Goal: Information Seeking & Learning: Learn about a topic

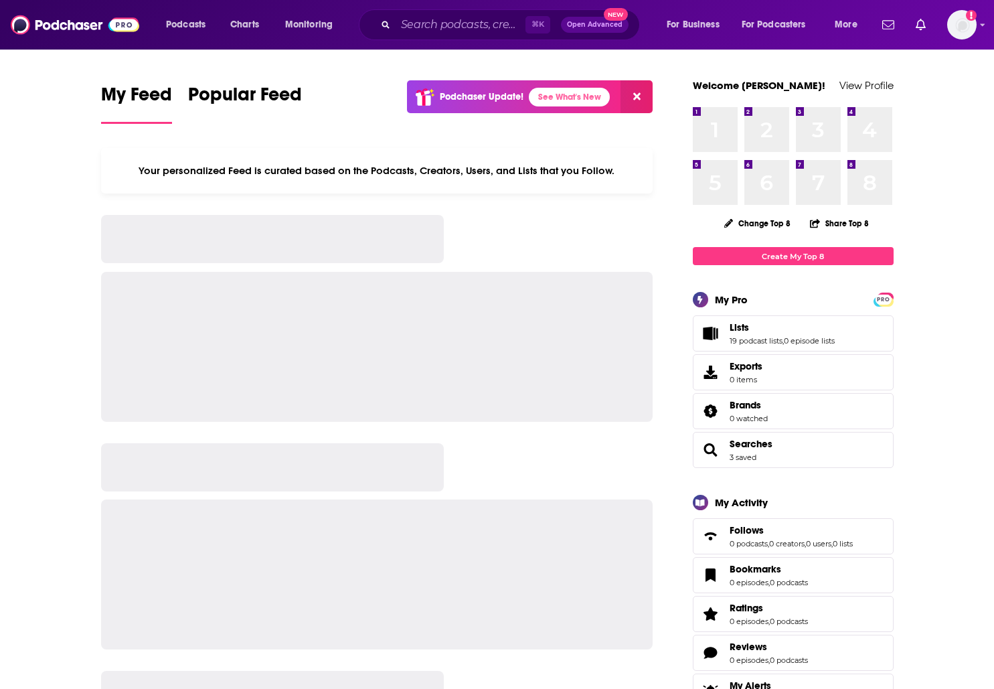
click at [392, 33] on div "⌘ K Open Advanced New" at bounding box center [499, 24] width 281 height 31
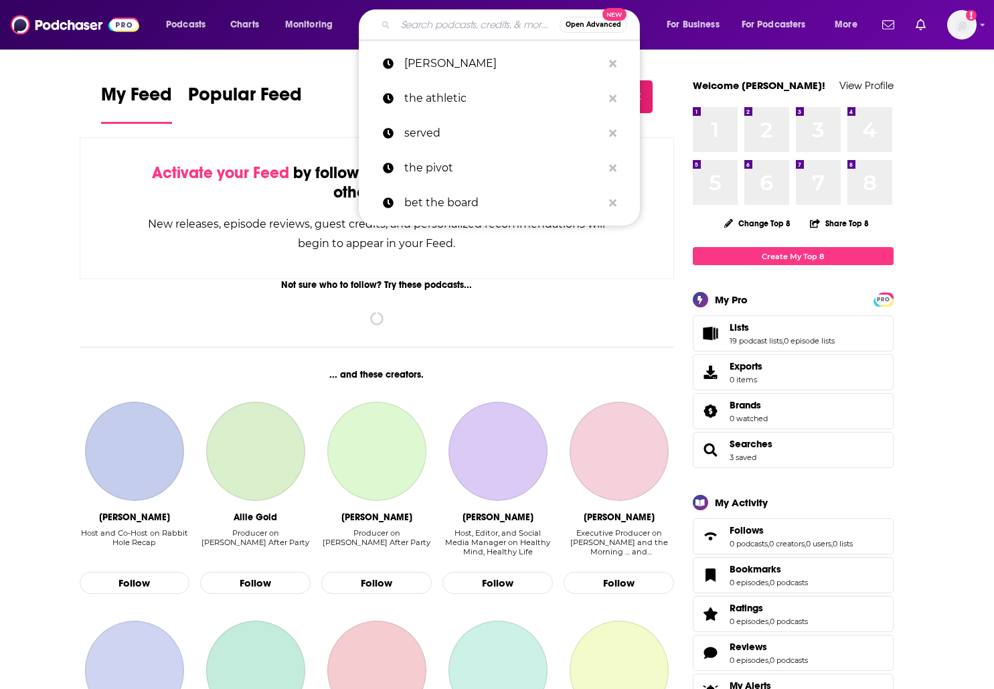
click at [402, 27] on input "Search podcasts, credits, & more..." at bounding box center [478, 24] width 164 height 21
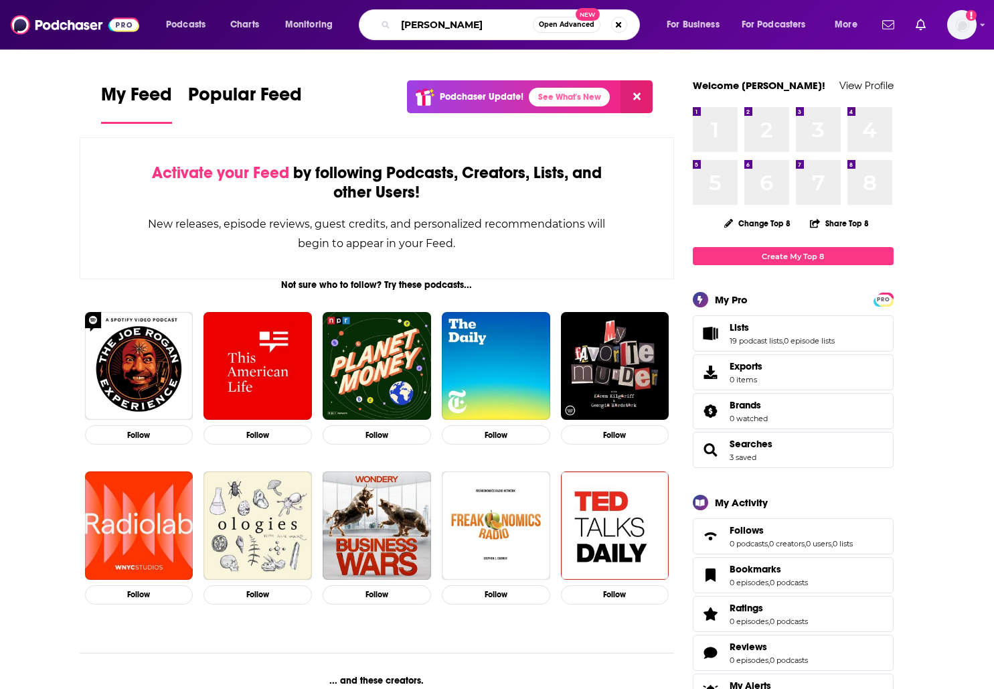
type input "[PERSON_NAME]"
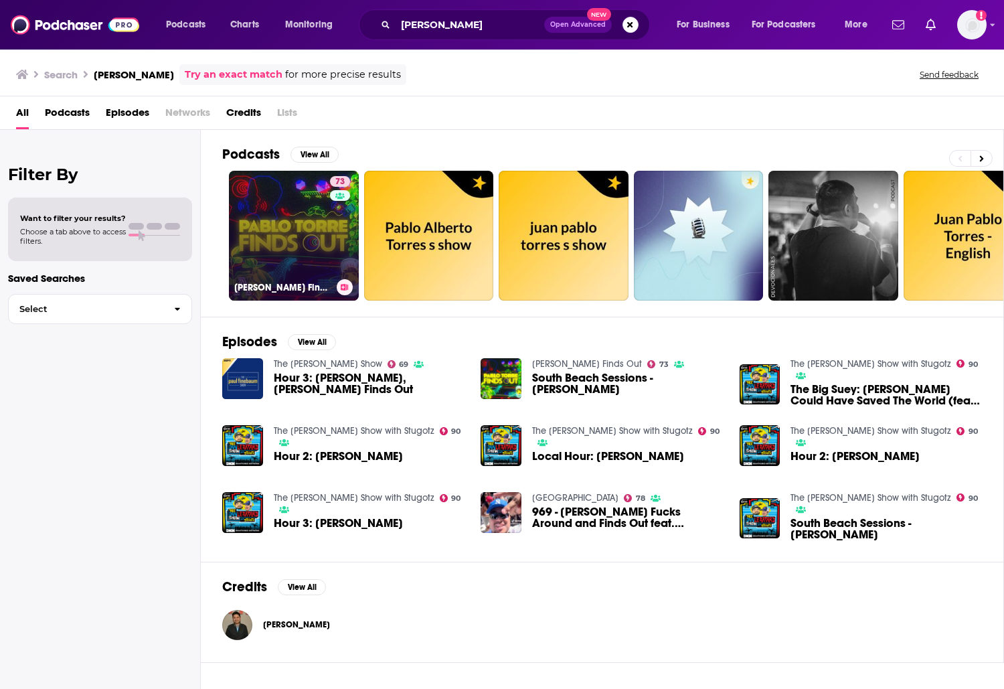
click at [324, 208] on link "73 [PERSON_NAME] Finds Out" at bounding box center [294, 236] width 130 height 130
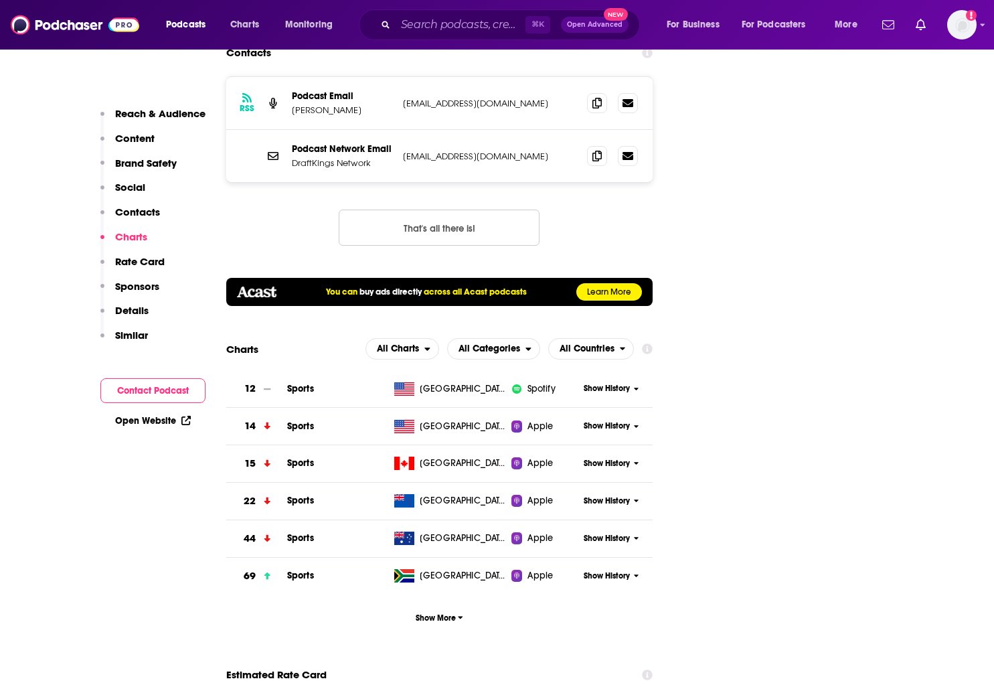
scroll to position [1768, 0]
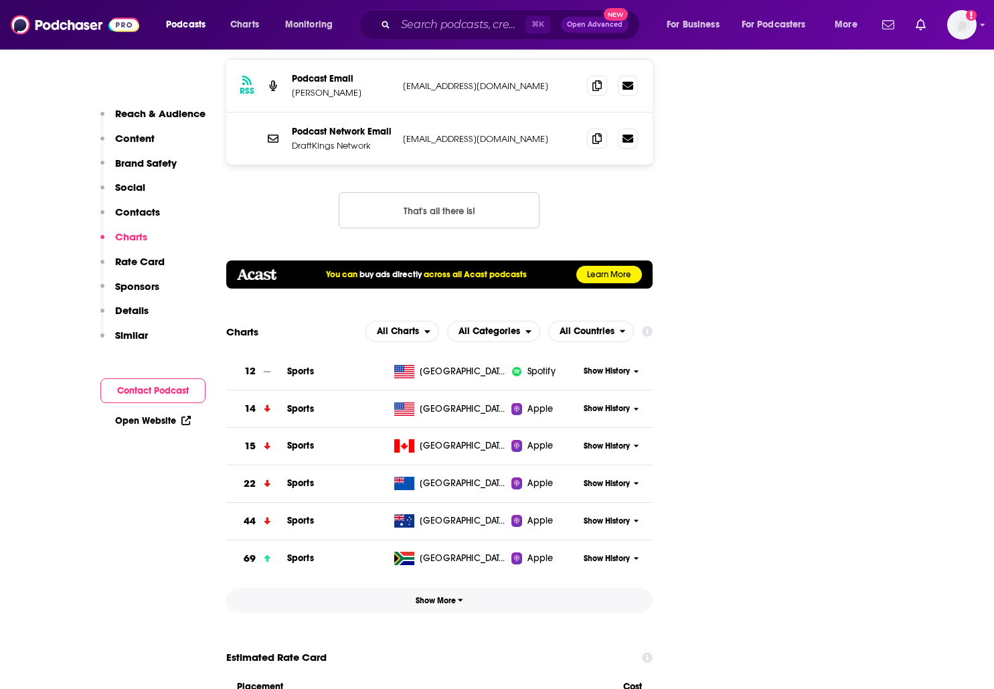
click at [443, 596] on span "Show More" at bounding box center [440, 600] width 48 height 9
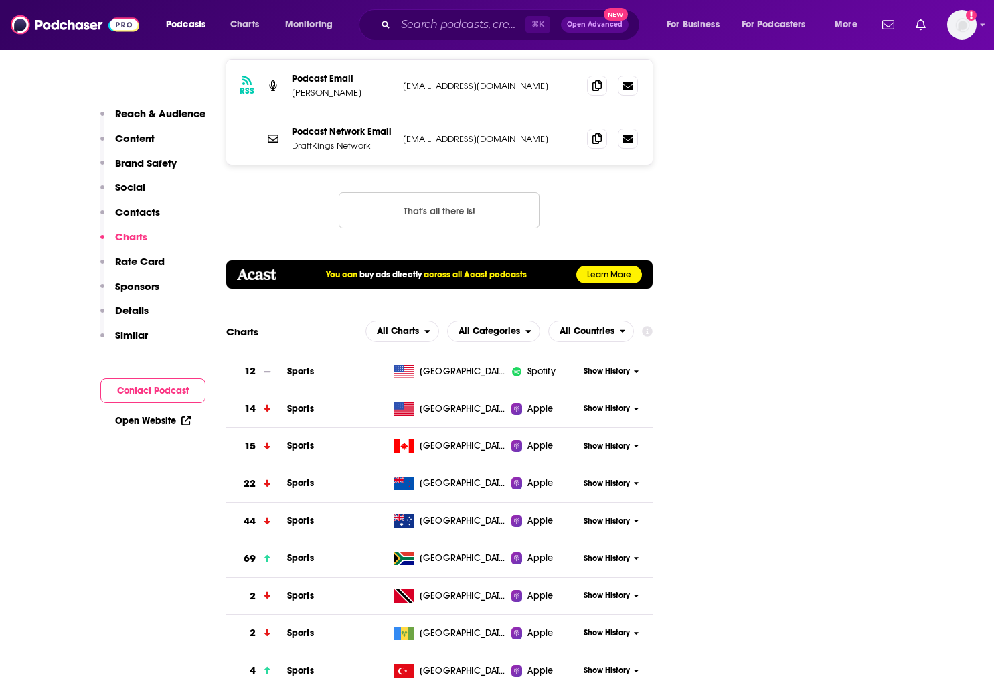
click at [616, 403] on span "Show History" at bounding box center [607, 408] width 46 height 11
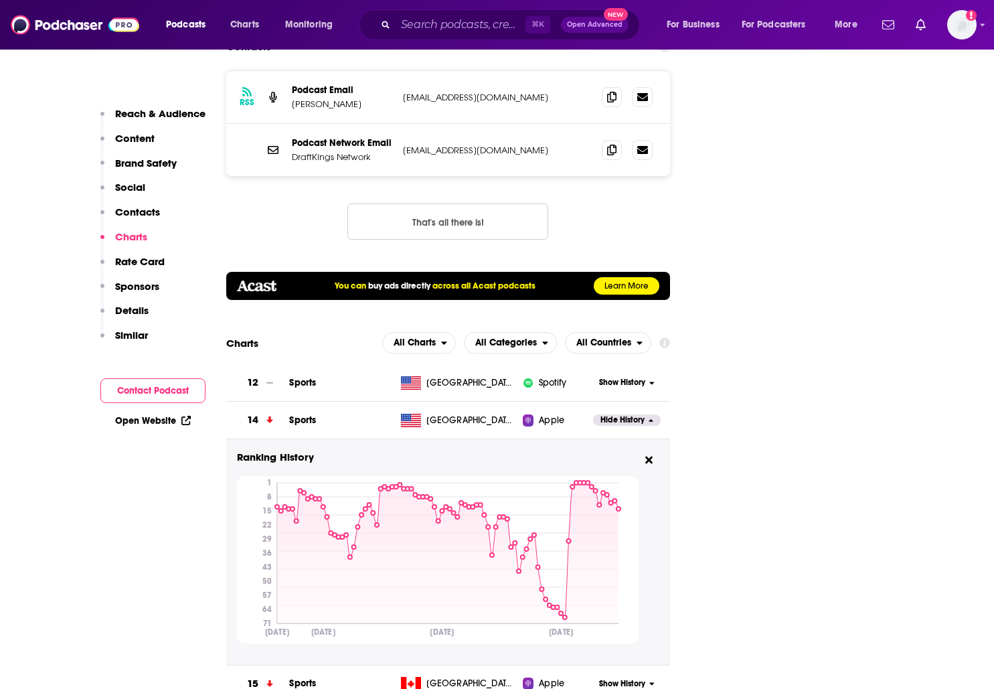
click at [606, 377] on span "Show History" at bounding box center [622, 382] width 46 height 11
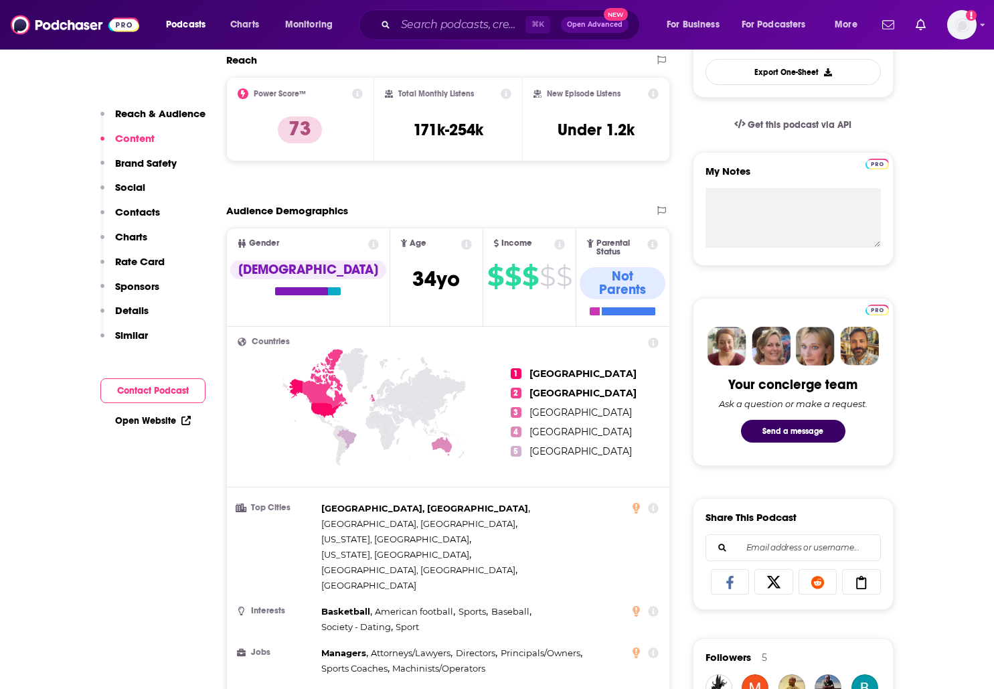
scroll to position [0, 0]
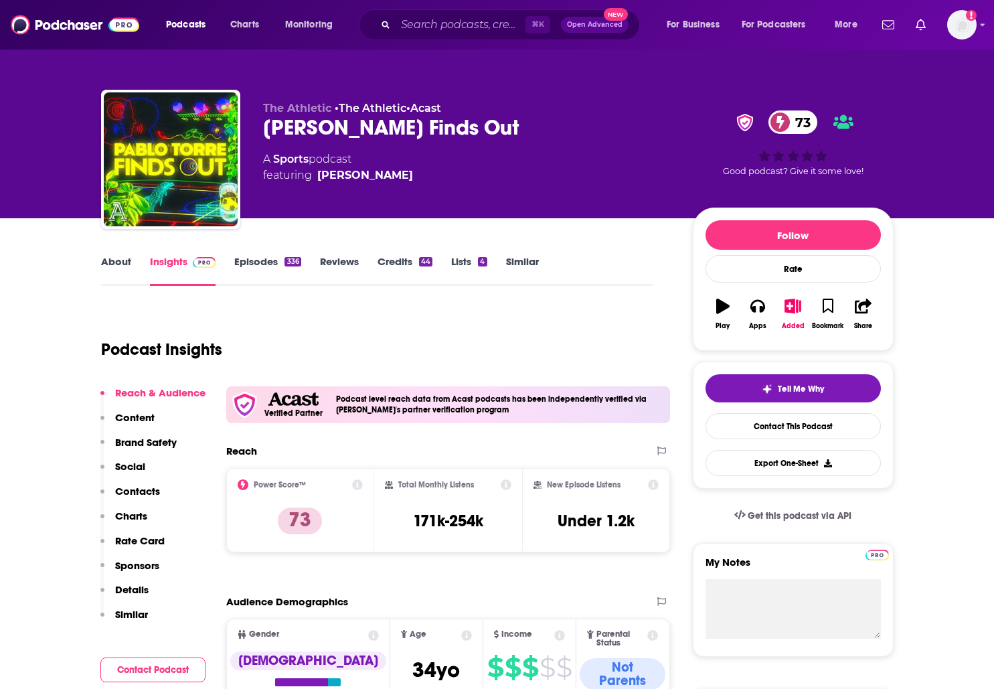
click at [116, 258] on link "About" at bounding box center [116, 270] width 30 height 31
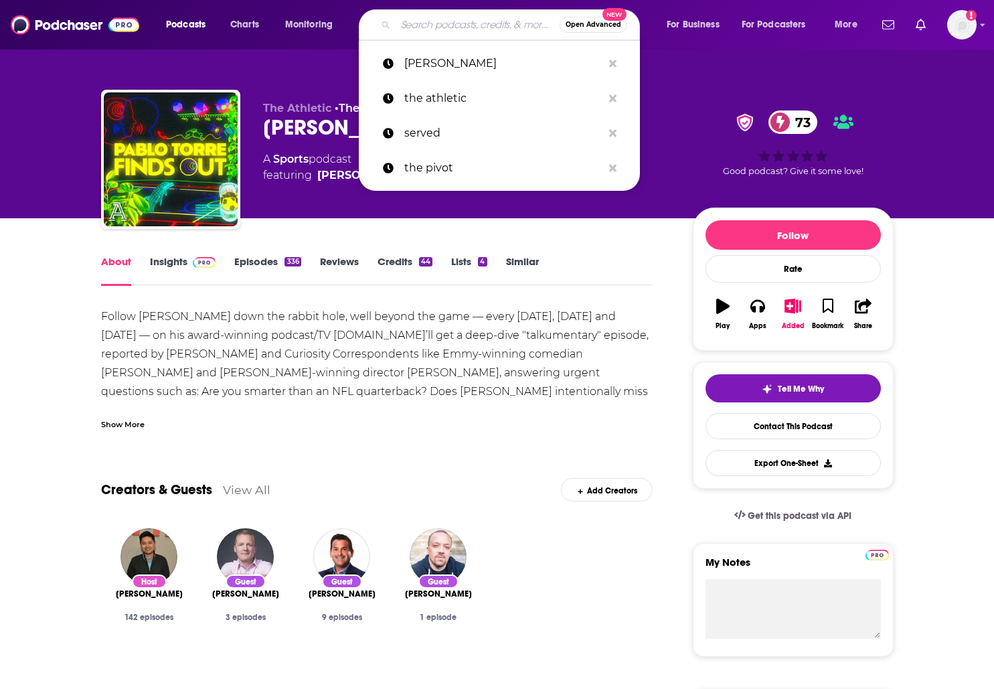
click at [430, 27] on input "Search podcasts, credits, & more..." at bounding box center [478, 24] width 164 height 21
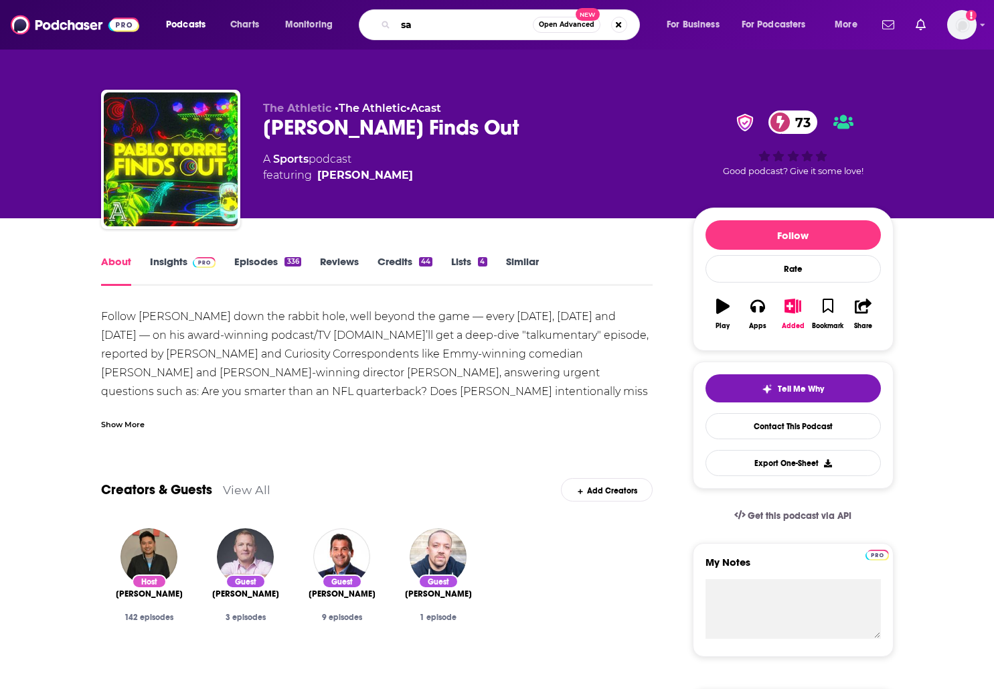
type input "s"
type input "nothing personal"
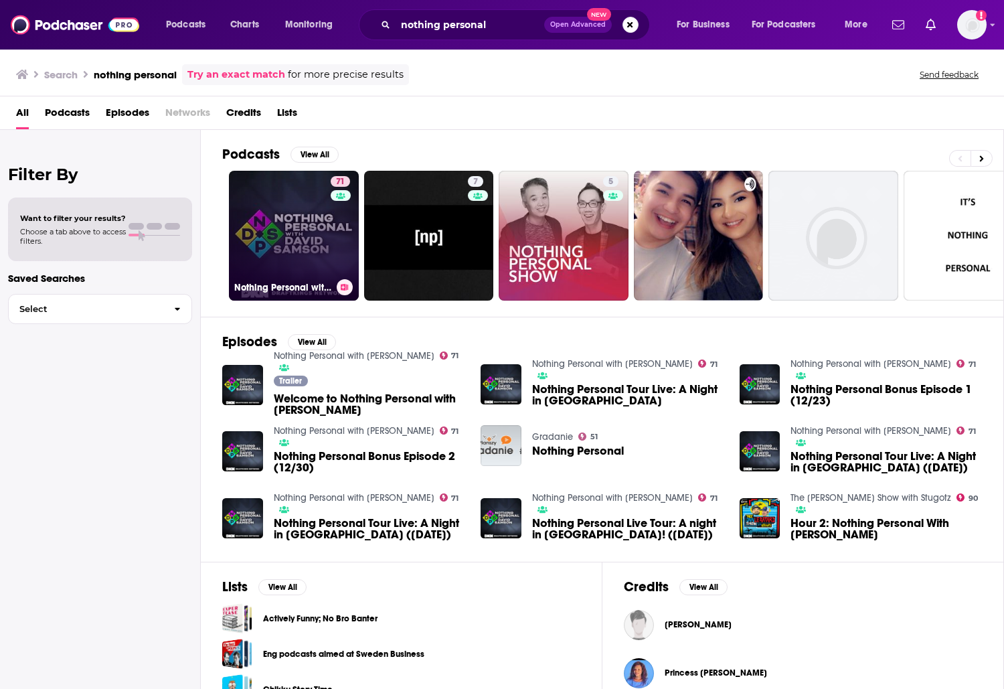
click at [320, 187] on link "71 Nothing Personal with [PERSON_NAME]" at bounding box center [294, 236] width 130 height 130
